Goal: Information Seeking & Learning: Learn about a topic

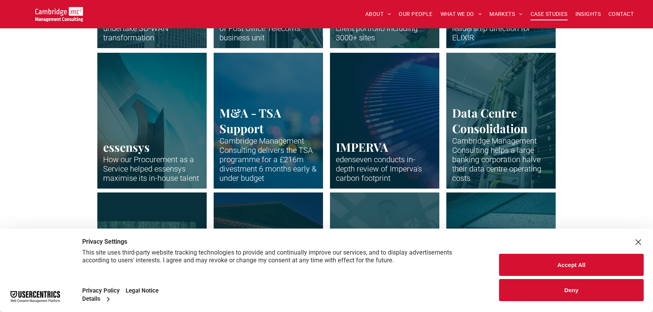
scroll to position [504, 0]
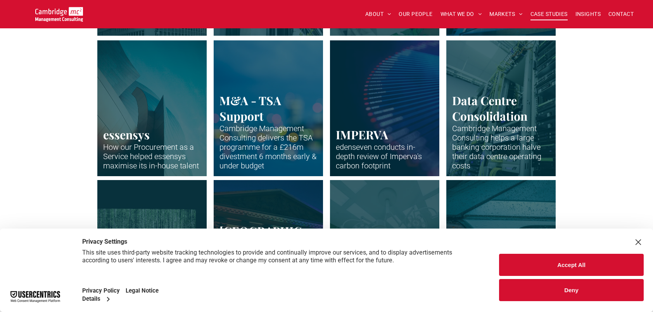
click at [260, 139] on link "Supply Chain" at bounding box center [268, 108] width 116 height 144
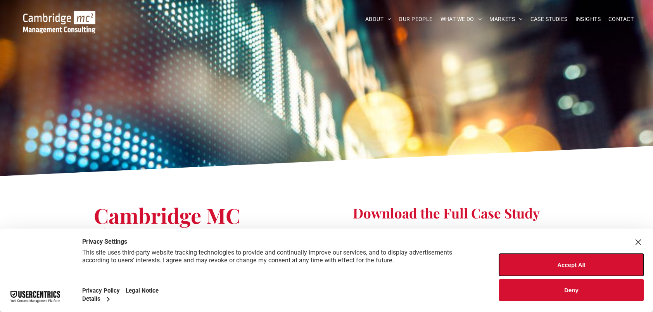
click at [578, 264] on button "Accept All" at bounding box center [571, 264] width 145 height 22
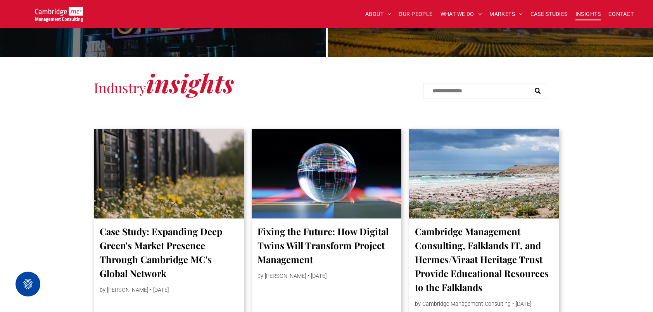
scroll to position [426, 0]
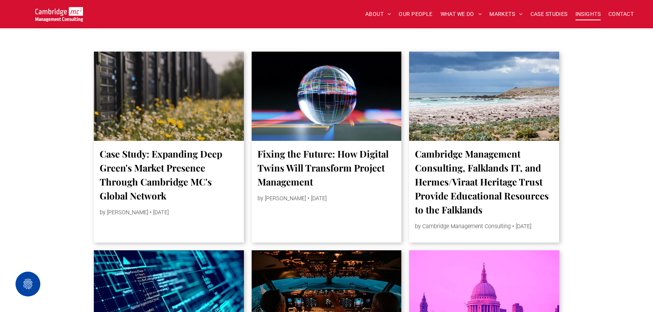
click at [179, 159] on link "Case Study: Expanding Deep Green's Market Presence Through Cambridge MC's Globa…" at bounding box center [169, 175] width 138 height 56
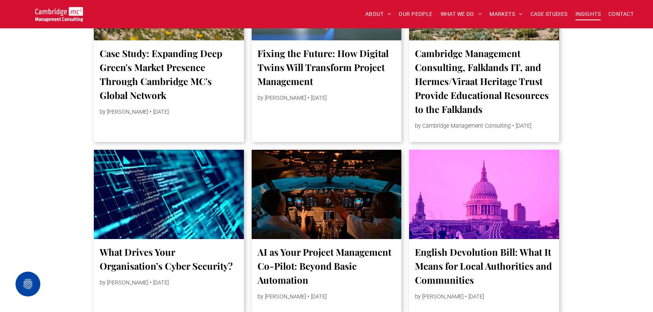
scroll to position [620, 0]
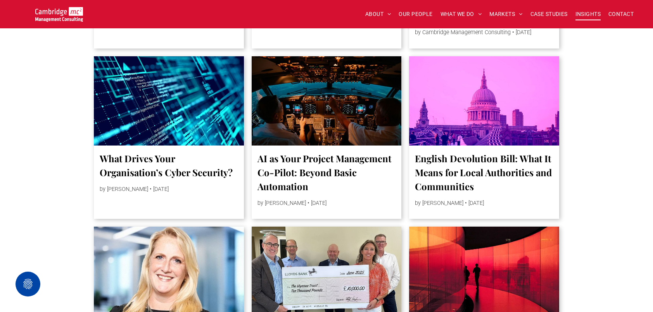
click at [300, 176] on link "AI as Your Project Management Co-Pilot: Beyond Basic Automation" at bounding box center [326, 172] width 138 height 42
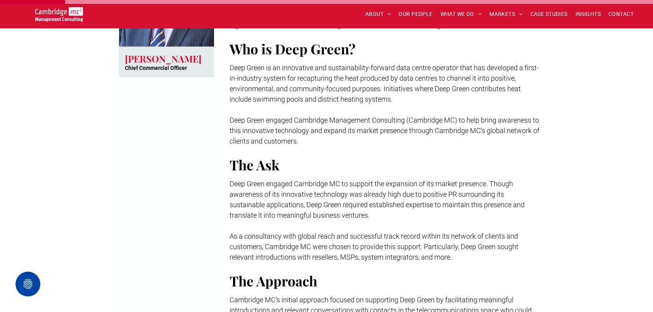
scroll to position [155, 0]
